Goal: Task Accomplishment & Management: Manage account settings

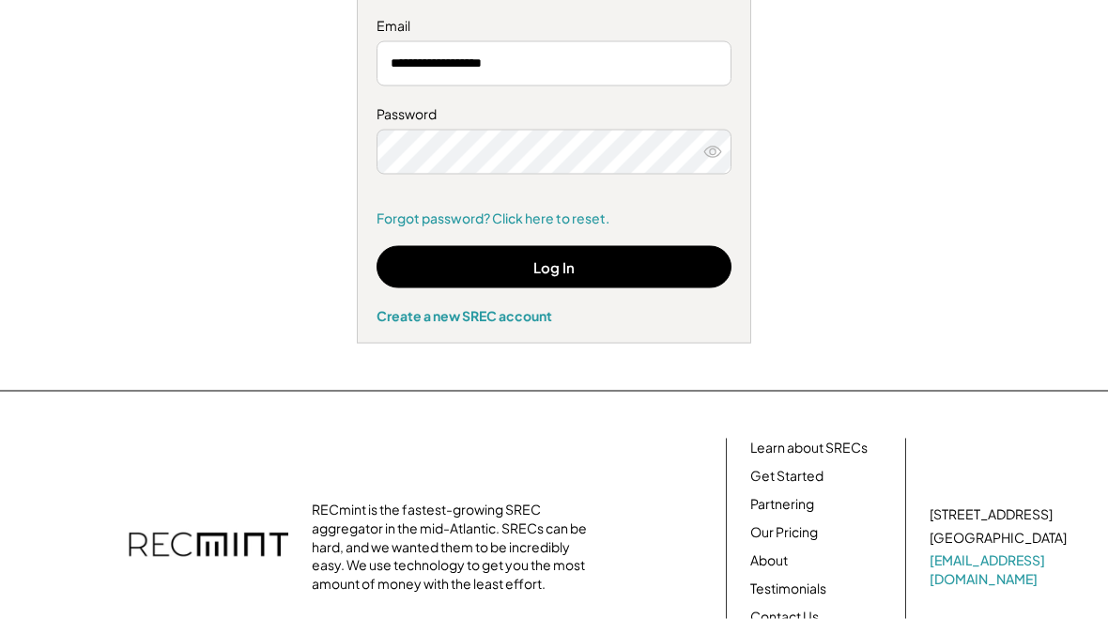
scroll to position [250, 0]
click at [550, 260] on button "Log In" at bounding box center [554, 266] width 355 height 42
click at [710, 146] on icon at bounding box center [713, 151] width 19 height 19
click at [555, 267] on button "Log In" at bounding box center [554, 267] width 355 height 42
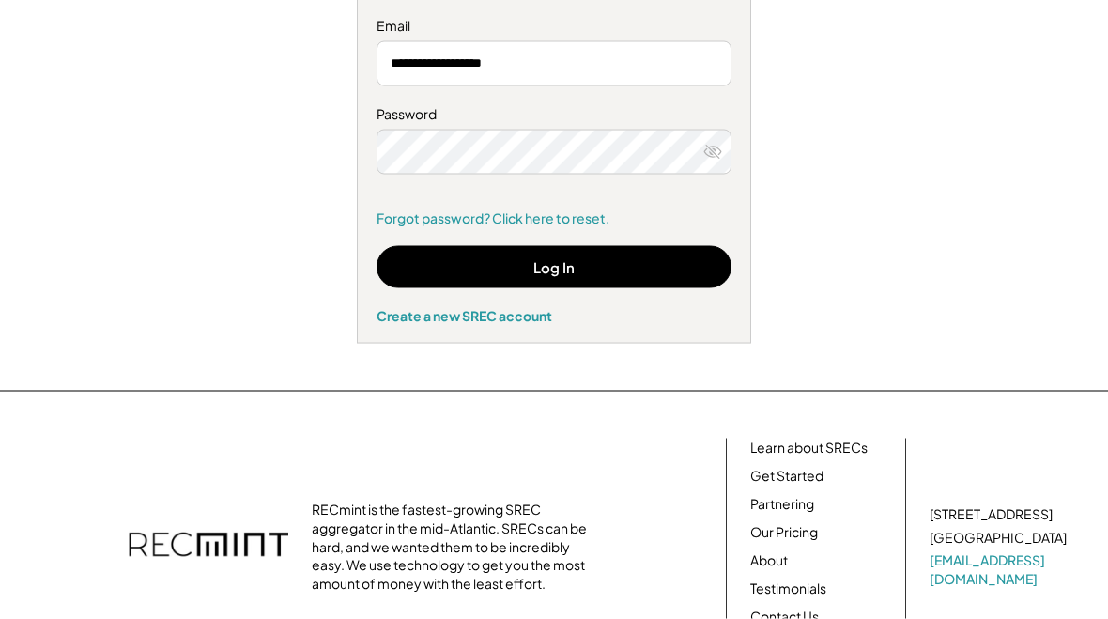
scroll to position [250, 0]
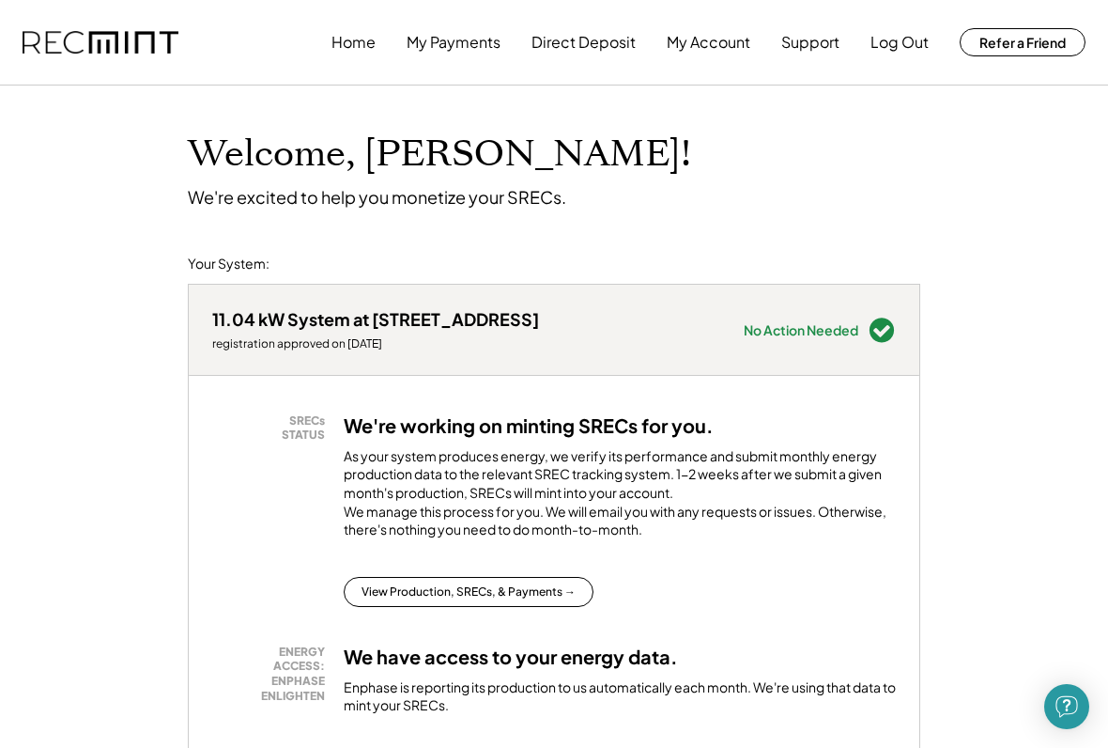
click at [463, 39] on button "My Payments" at bounding box center [454, 42] width 94 height 38
click at [459, 43] on button "My Payments" at bounding box center [454, 42] width 94 height 38
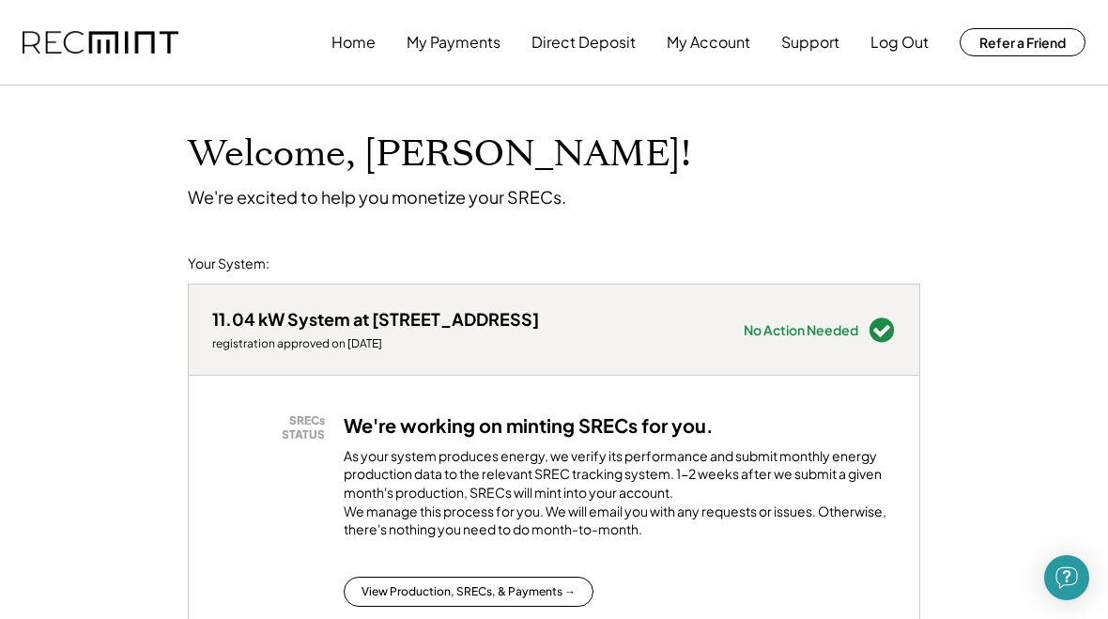
click at [899, 39] on button "Log Out" at bounding box center [900, 42] width 58 height 38
